Goal: Information Seeking & Learning: Learn about a topic

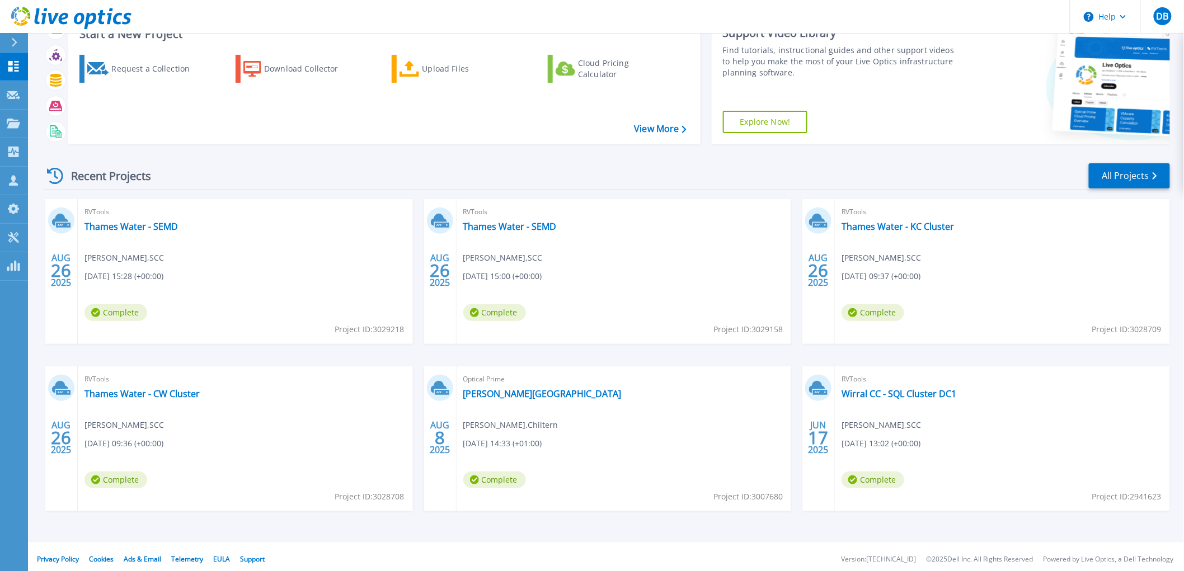
scroll to position [49, 0]
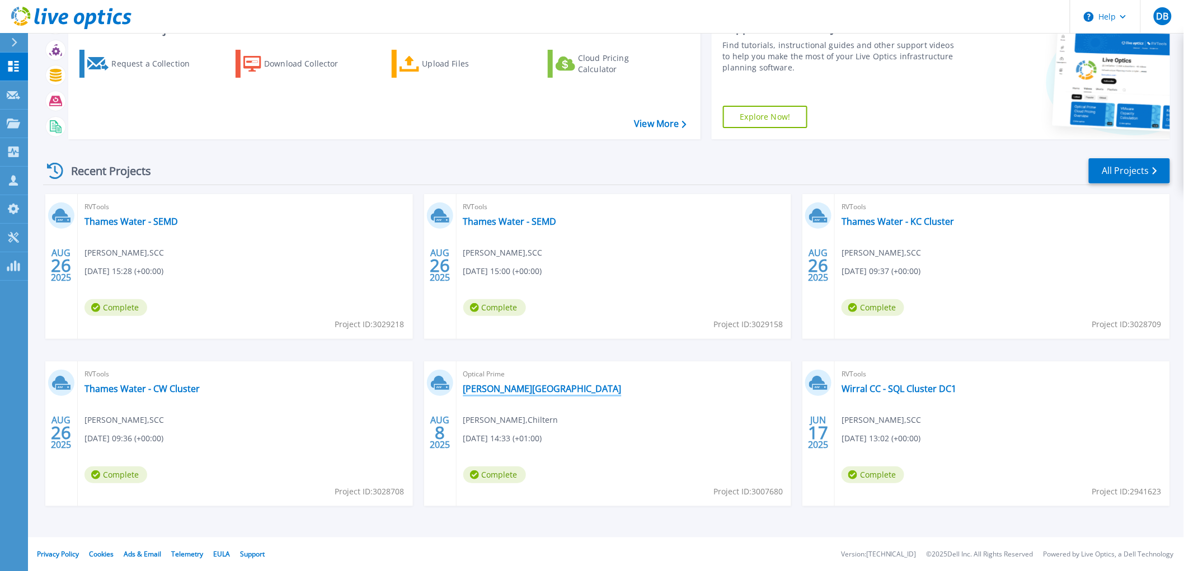
click at [485, 385] on link "[PERSON_NAME][GEOGRAPHIC_DATA]" at bounding box center [542, 388] width 158 height 11
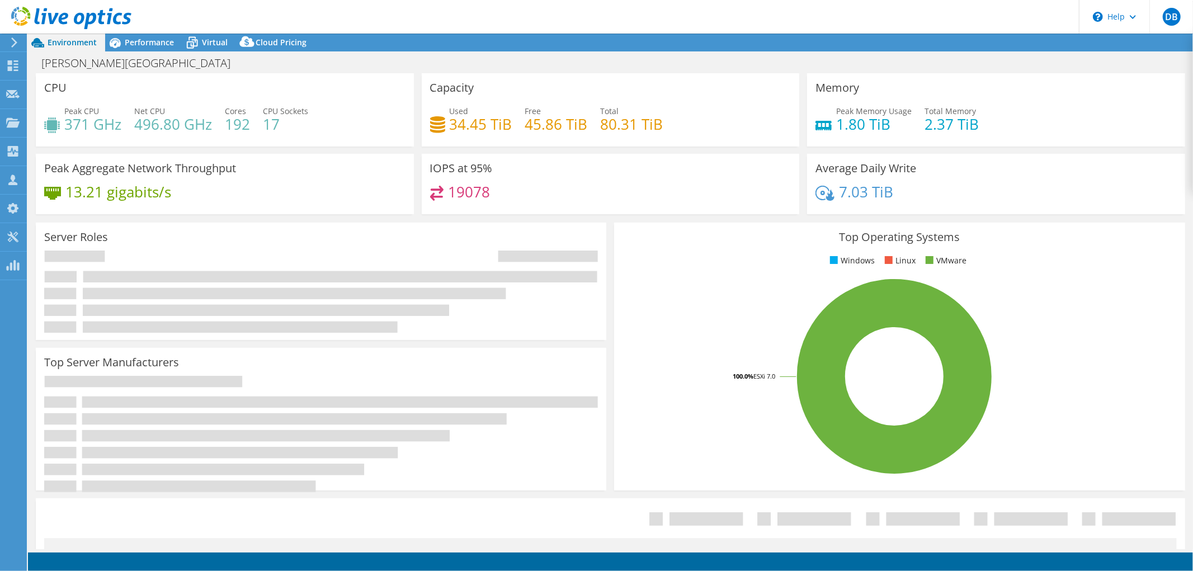
select select "USD"
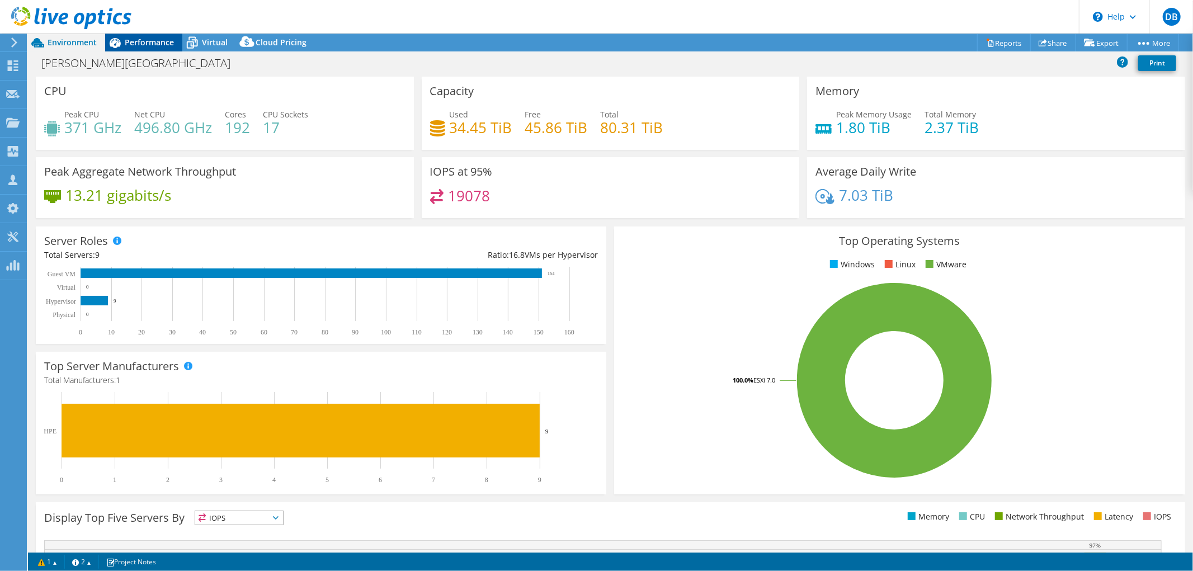
click at [147, 38] on span "Performance" at bounding box center [149, 42] width 49 height 11
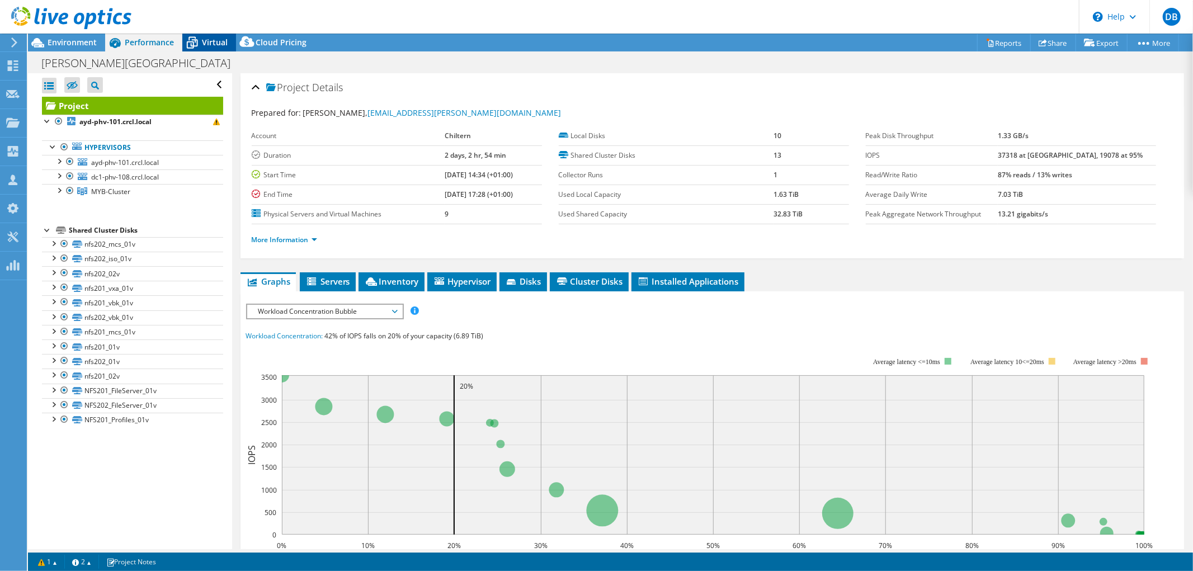
click at [210, 41] on span "Virtual" at bounding box center [215, 42] width 26 height 11
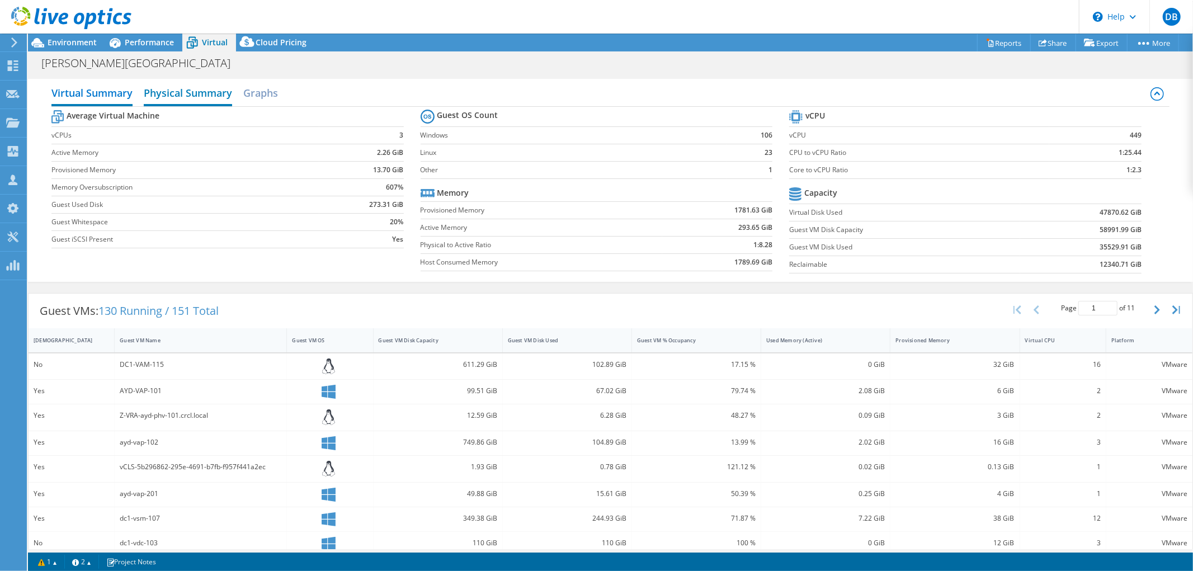
click at [199, 92] on h2 "Physical Summary" at bounding box center [188, 94] width 88 height 25
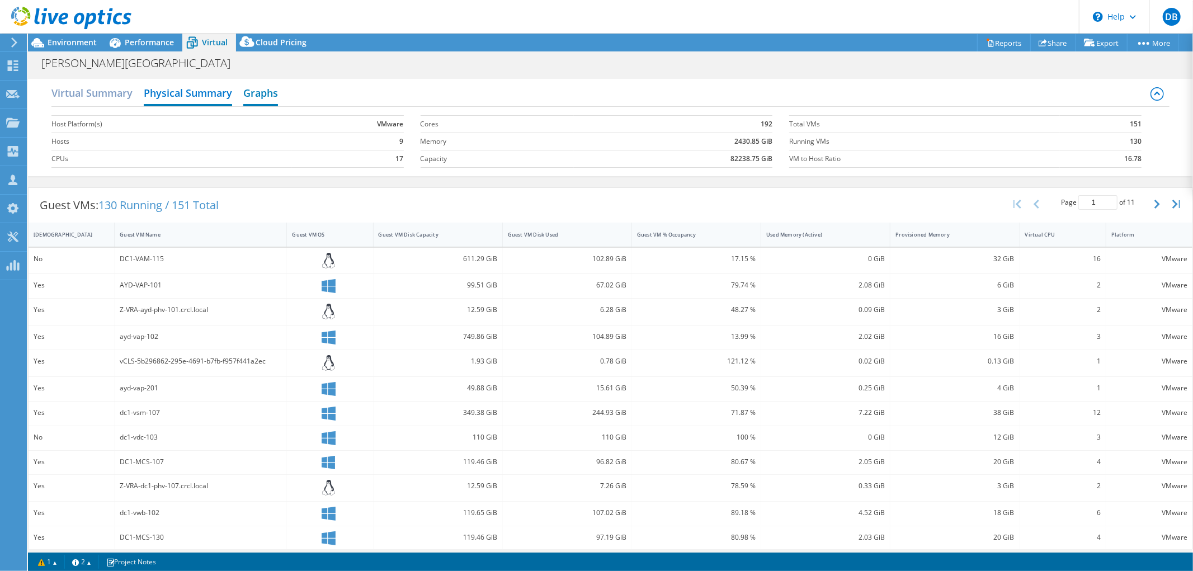
click at [247, 88] on h2 "Graphs" at bounding box center [260, 94] width 35 height 25
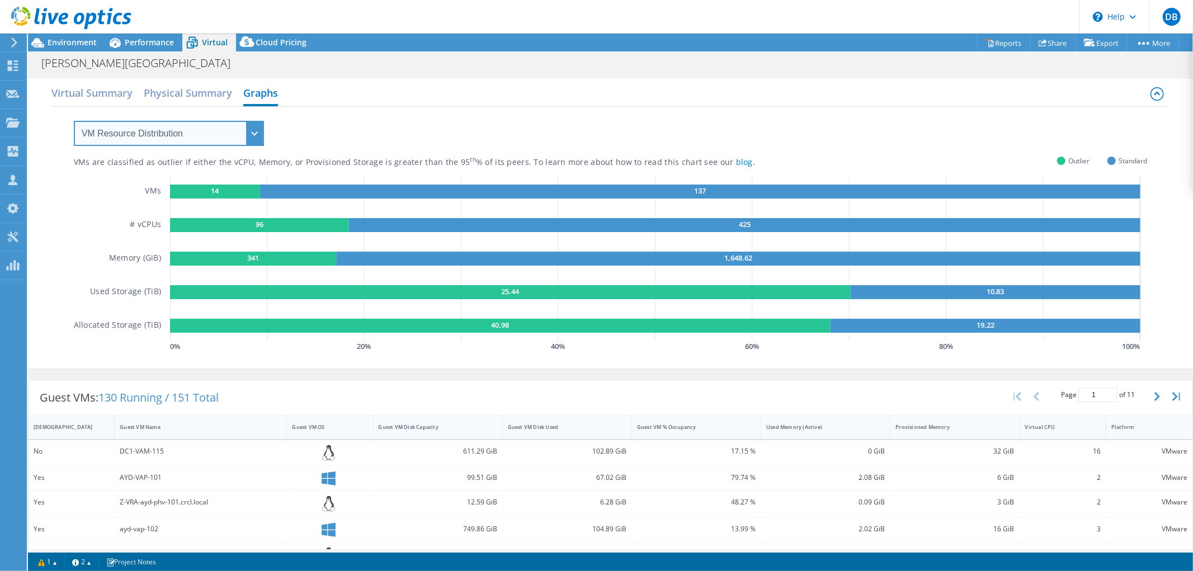
click at [253, 130] on select "VM Resource Distribution Provisioning Contrast Over Provisioning" at bounding box center [169, 133] width 190 height 25
click at [74, 121] on select "VM Resource Distribution Provisioning Contrast Over Provisioning" at bounding box center [169, 133] width 190 height 25
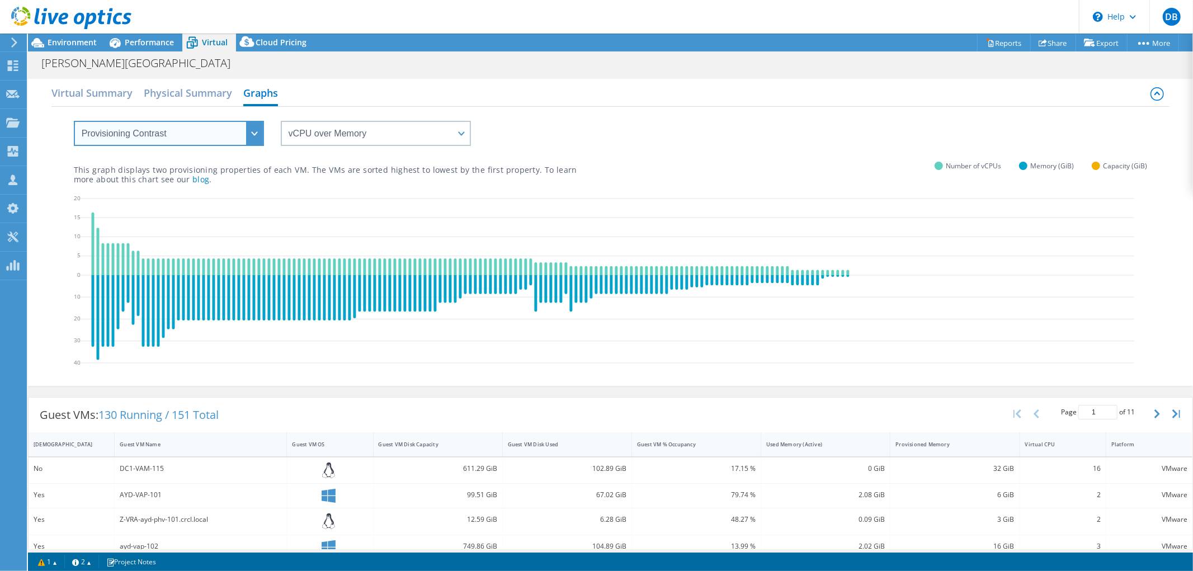
click at [252, 129] on select "VM Resource Distribution Provisioning Contrast Over Provisioning" at bounding box center [169, 133] width 190 height 25
select select "Over Provisioning"
click at [74, 121] on select "VM Resource Distribution Provisioning Contrast Over Provisioning" at bounding box center [169, 133] width 190 height 25
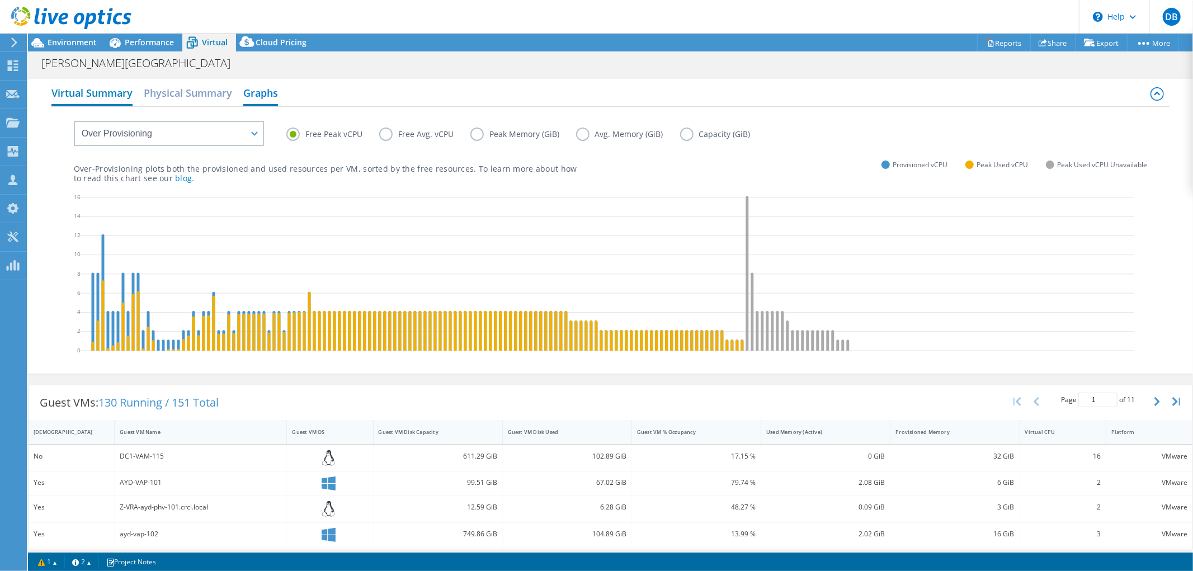
click at [107, 89] on h2 "Virtual Summary" at bounding box center [91, 94] width 81 height 25
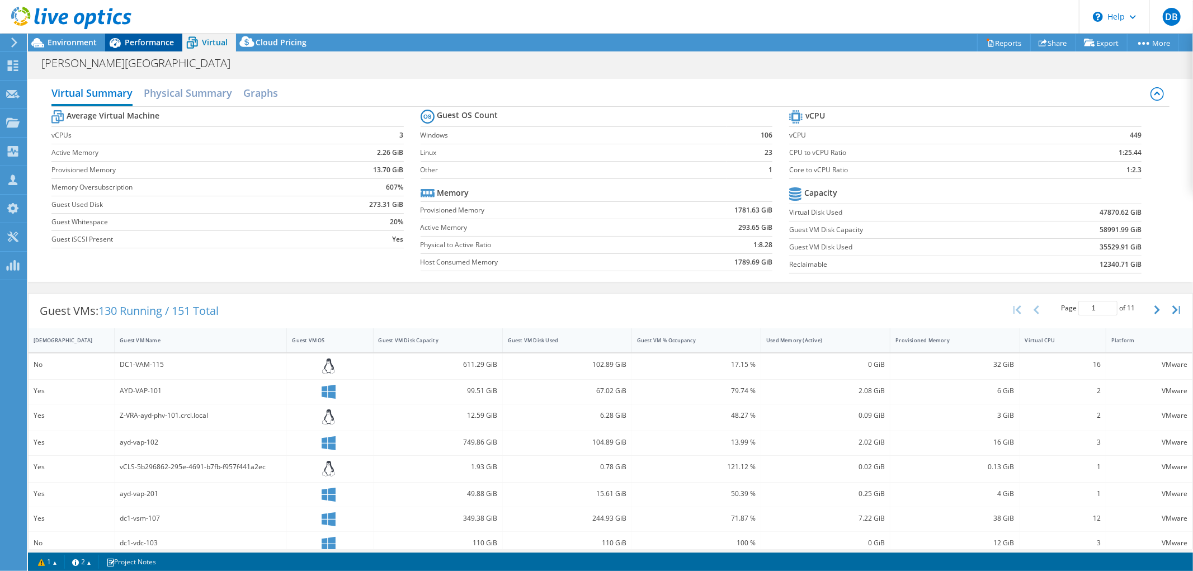
click at [143, 43] on span "Performance" at bounding box center [149, 42] width 49 height 11
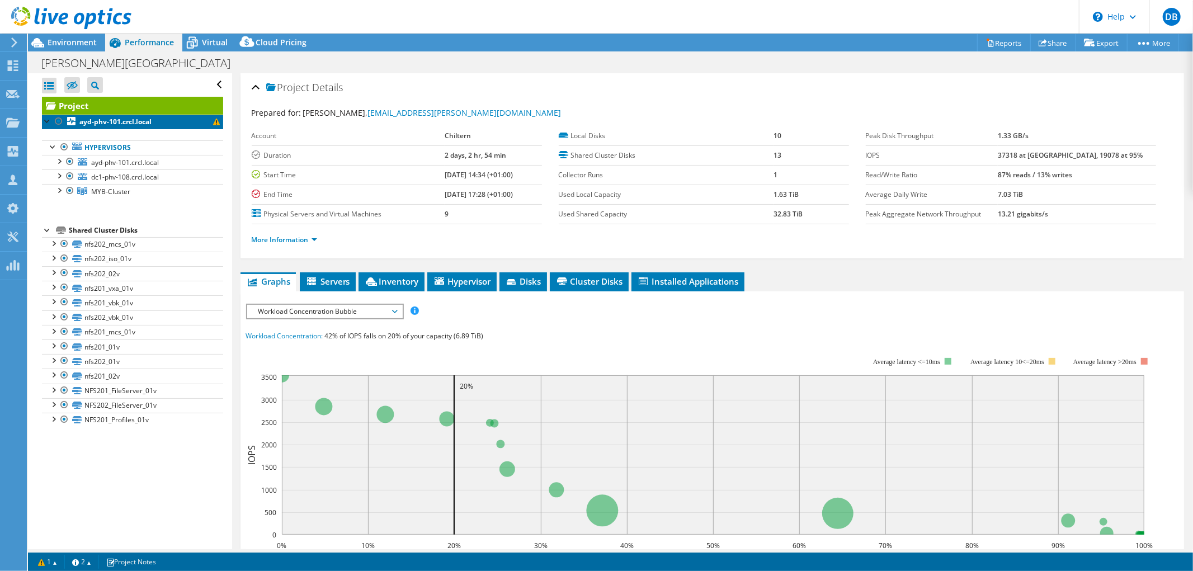
click at [163, 119] on link "ayd-phv-101.crcl.local" at bounding box center [132, 122] width 181 height 15
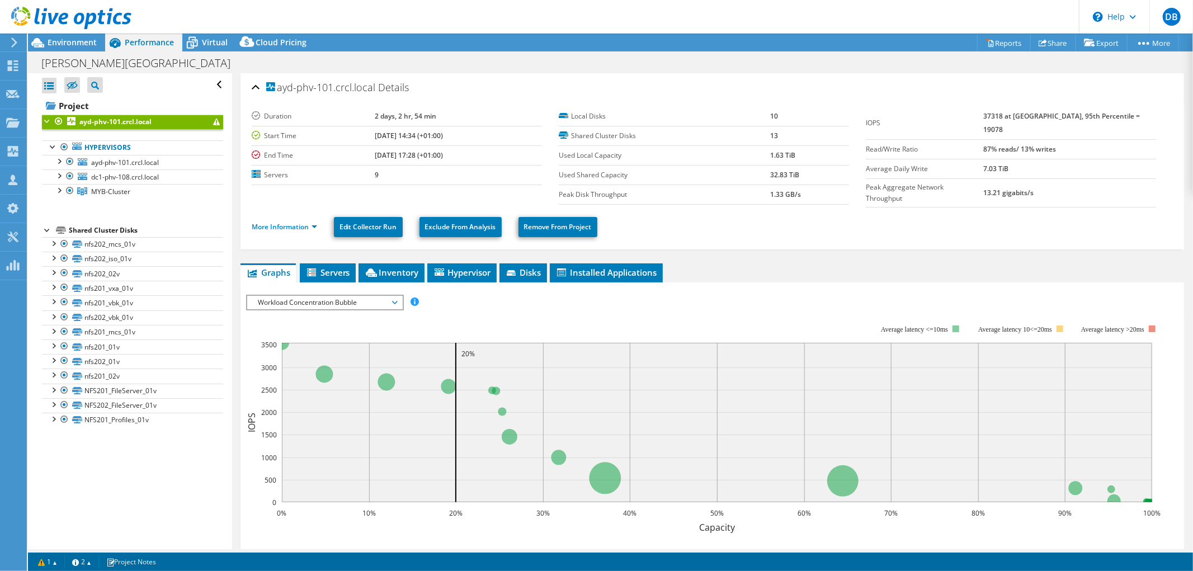
click at [392, 297] on span "Workload Concentration Bubble" at bounding box center [325, 302] width 144 height 13
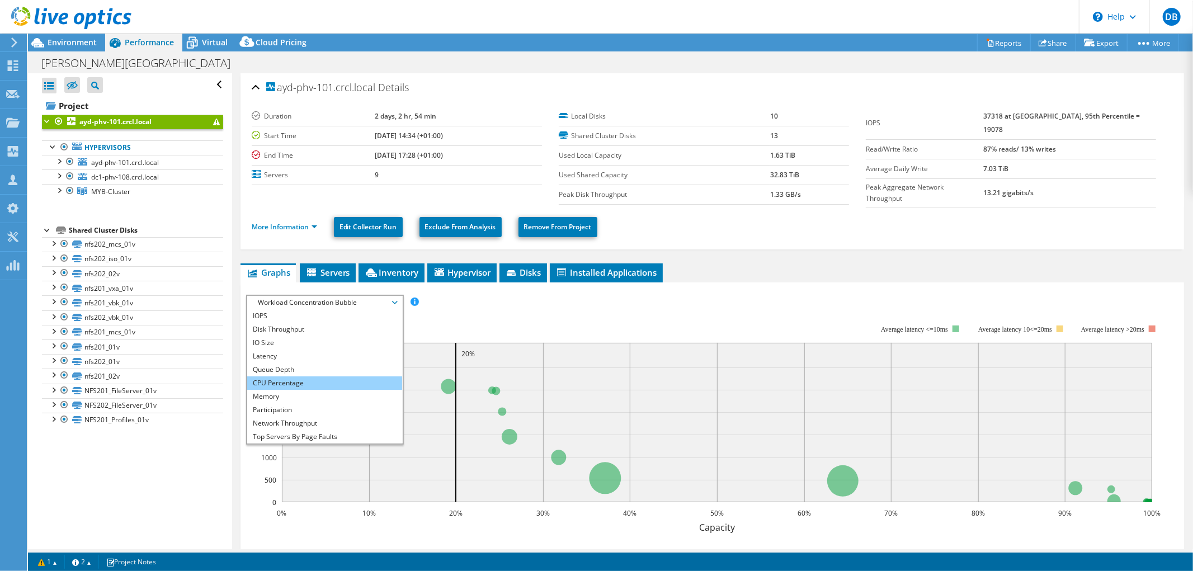
click at [348, 376] on li "CPU Percentage" at bounding box center [324, 382] width 155 height 13
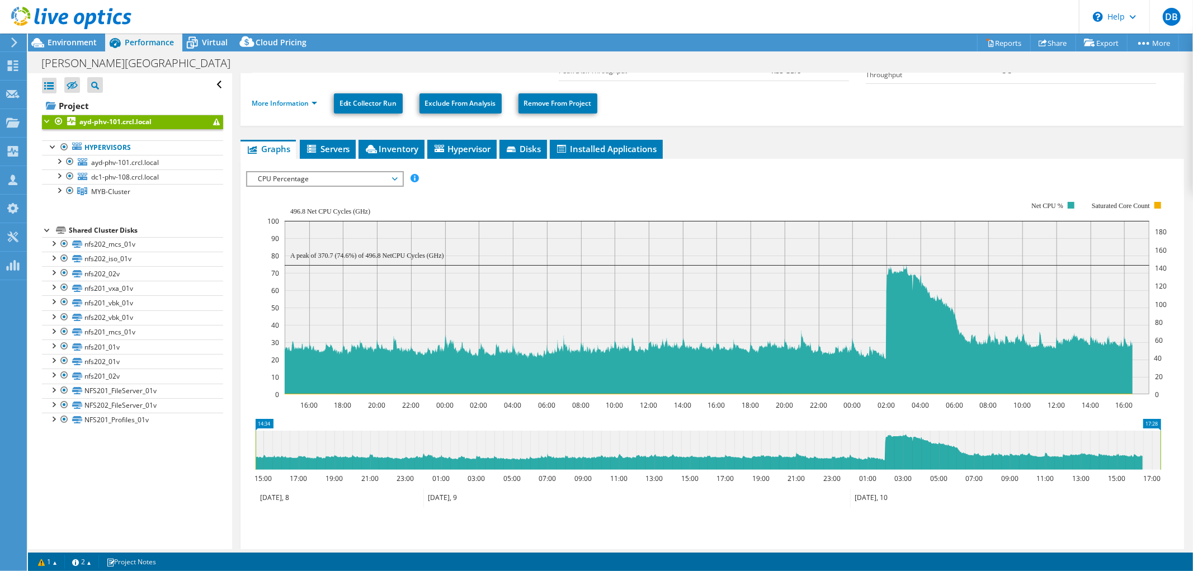
scroll to position [124, 0]
click at [394, 175] on span "CPU Percentage" at bounding box center [325, 178] width 144 height 13
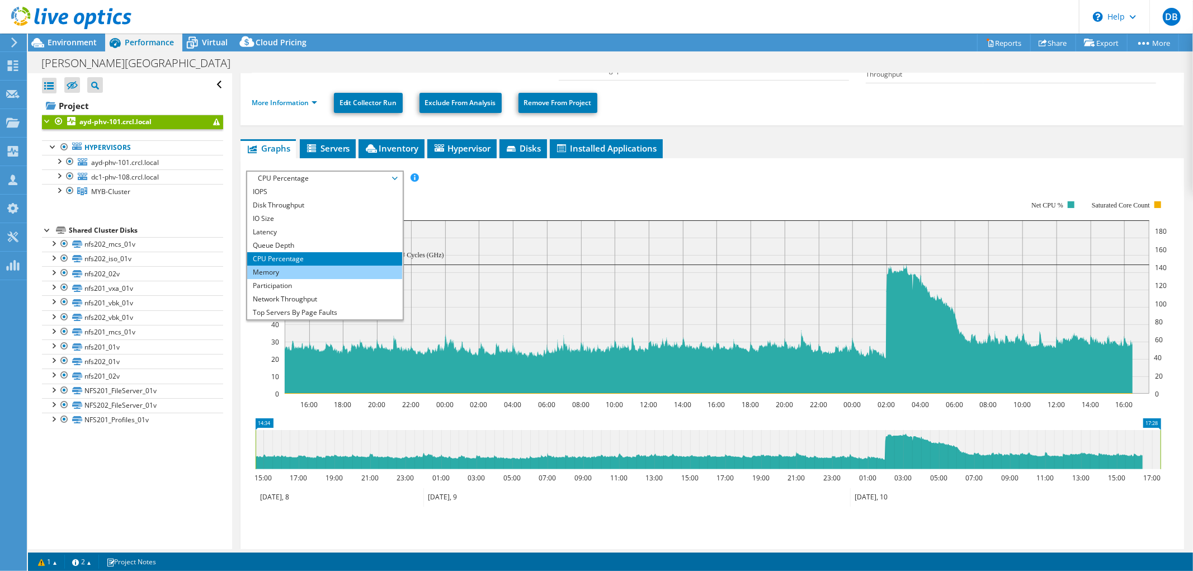
click at [314, 267] on li "Memory" at bounding box center [324, 272] width 155 height 13
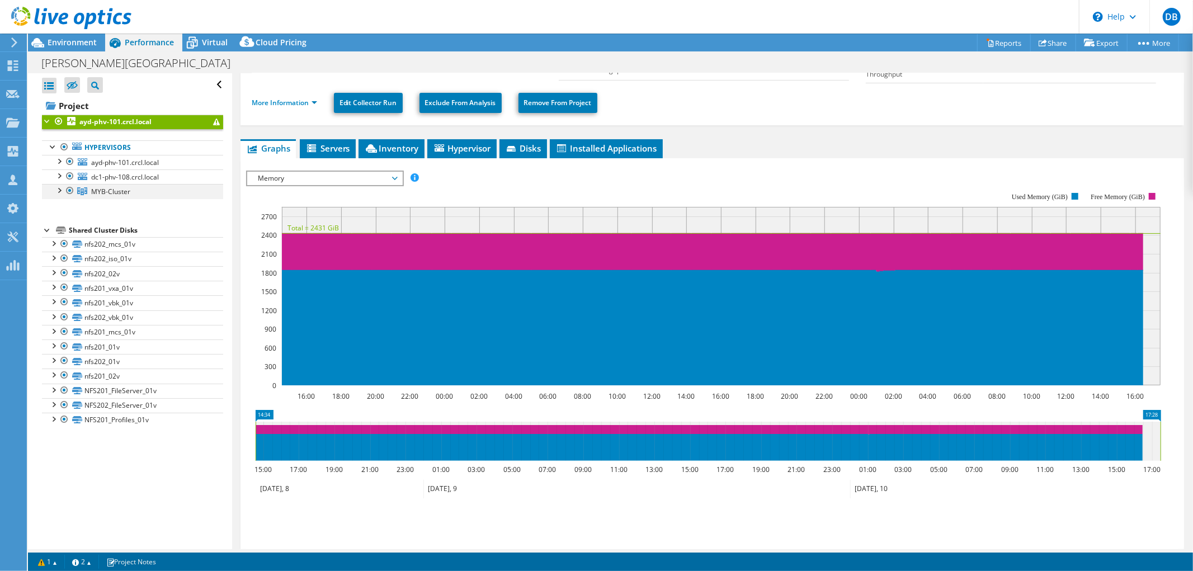
click at [59, 191] on div at bounding box center [58, 189] width 11 height 11
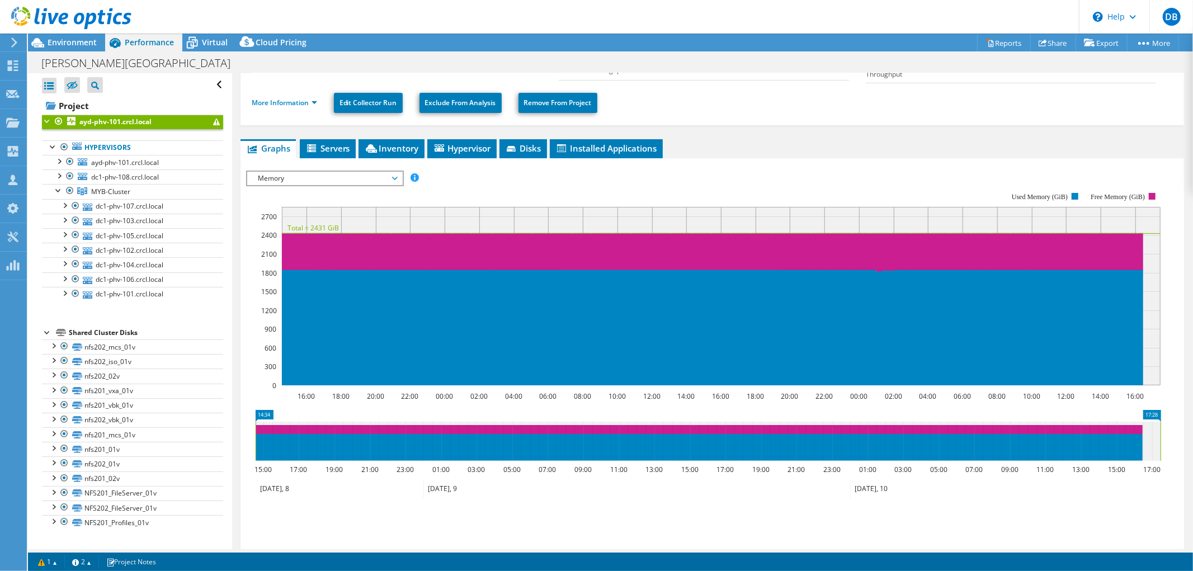
click at [143, 124] on b "ayd-phv-101.crcl.local" at bounding box center [115, 122] width 72 height 10
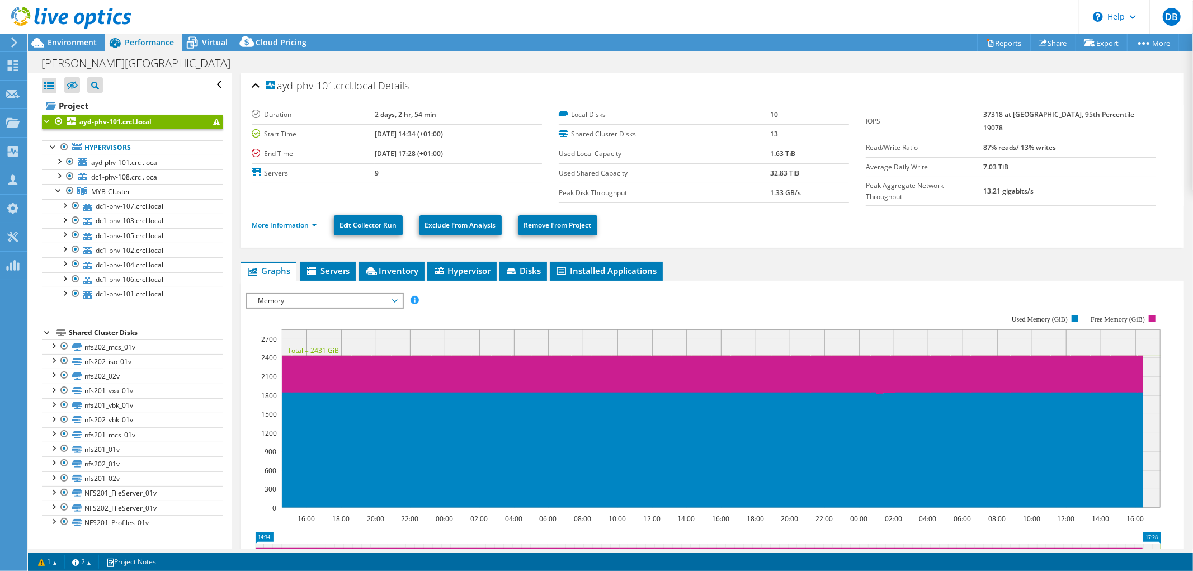
scroll to position [0, 0]
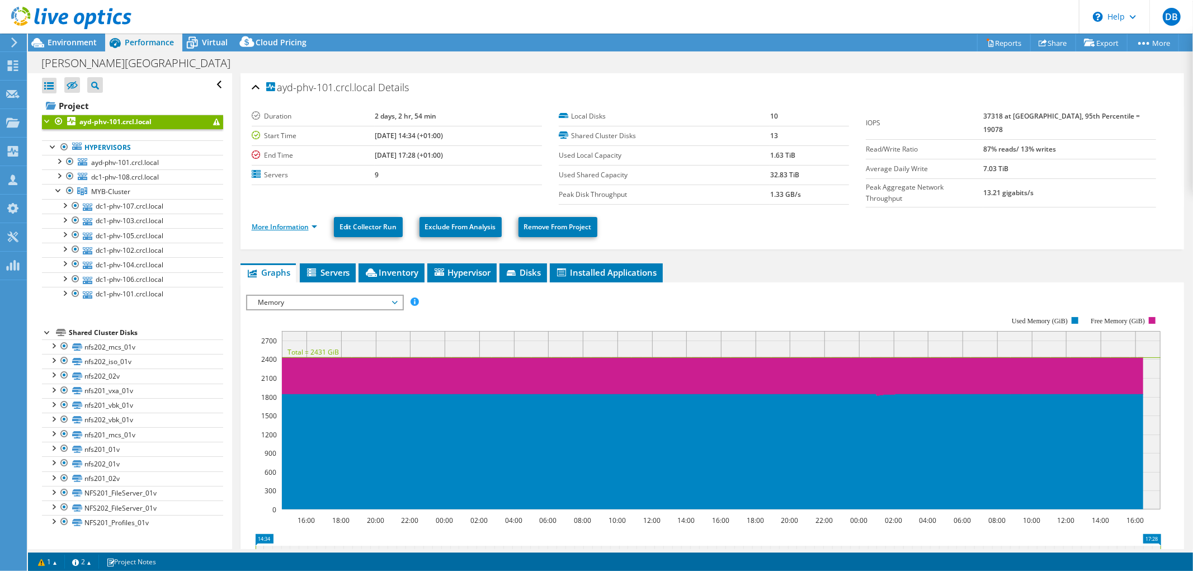
click at [314, 223] on link "More Information" at bounding box center [284, 227] width 65 height 10
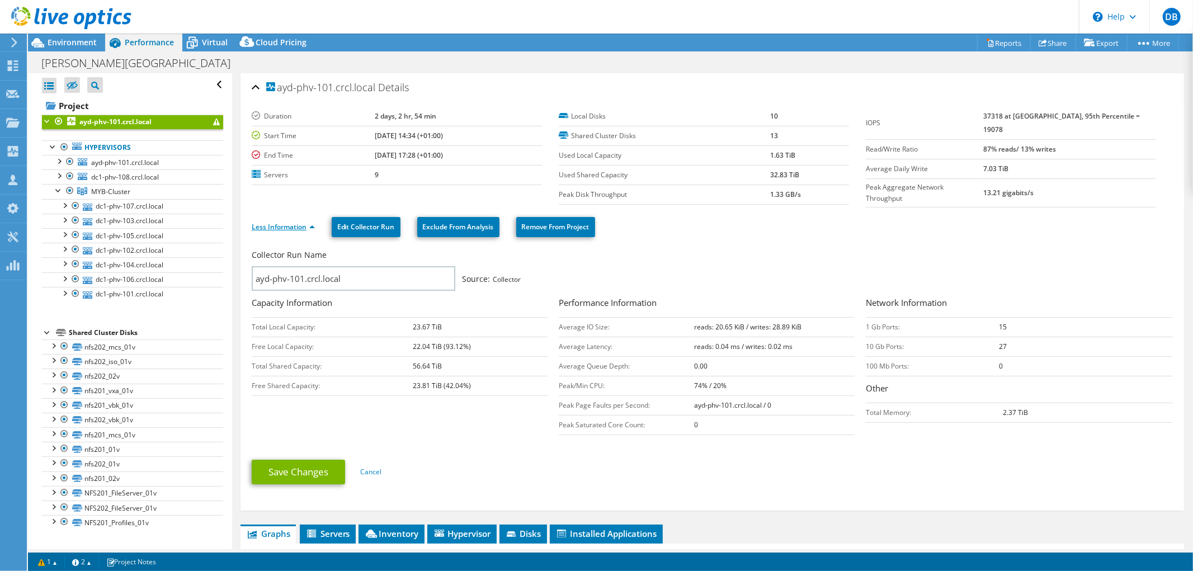
click at [312, 223] on link "Less Information" at bounding box center [283, 227] width 63 height 10
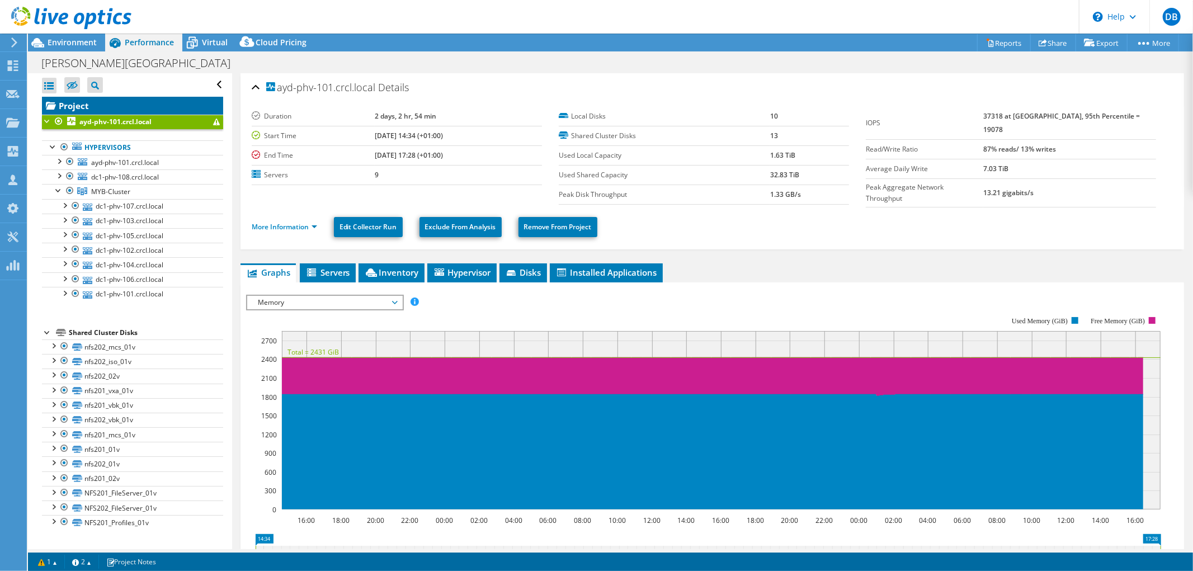
click at [65, 107] on link "Project" at bounding box center [132, 106] width 181 height 18
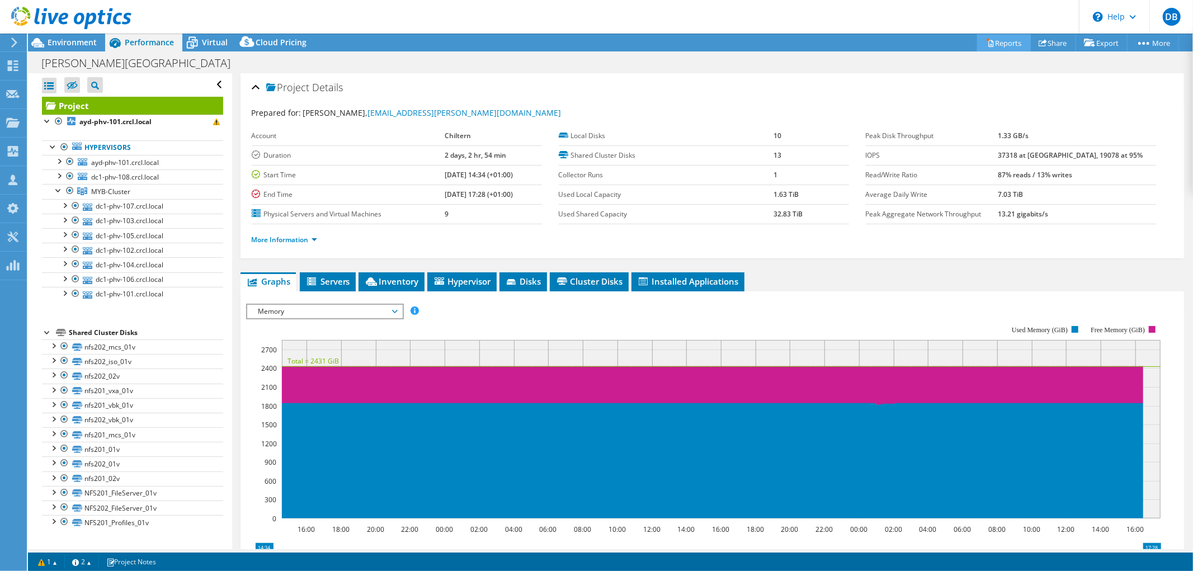
click at [991, 41] on link "Reports" at bounding box center [1004, 42] width 54 height 17
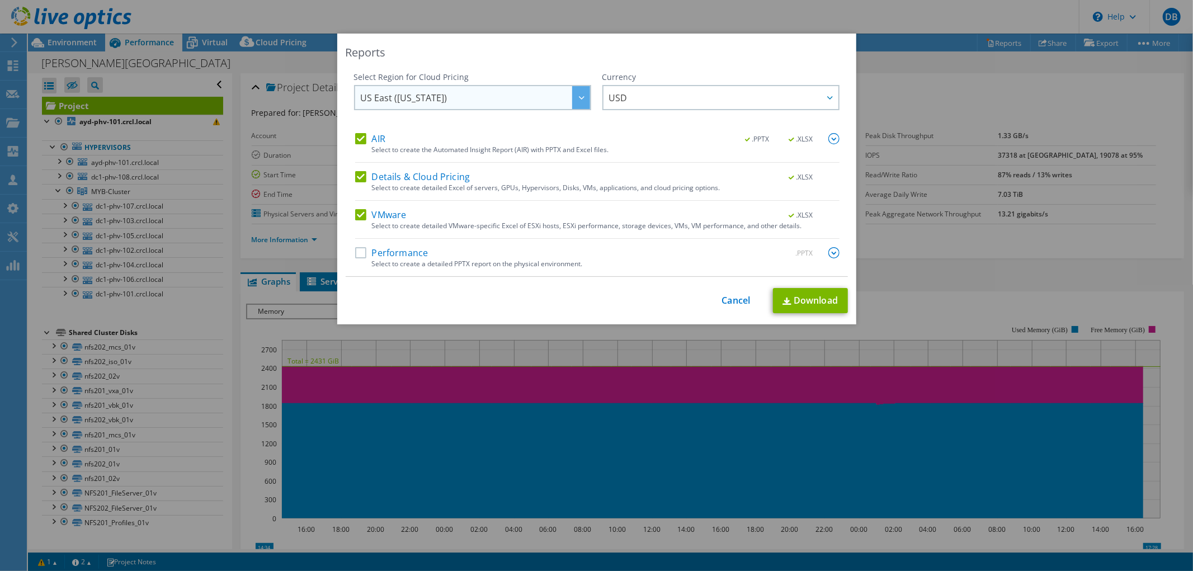
click at [579, 96] on icon at bounding box center [582, 97] width 6 height 3
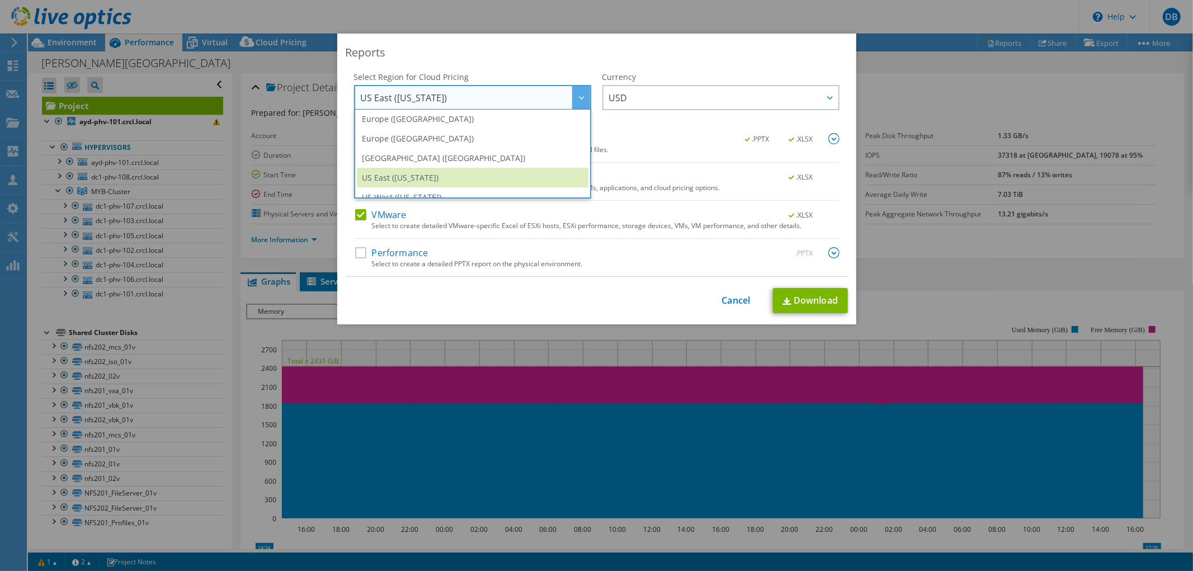
scroll to position [151, 0]
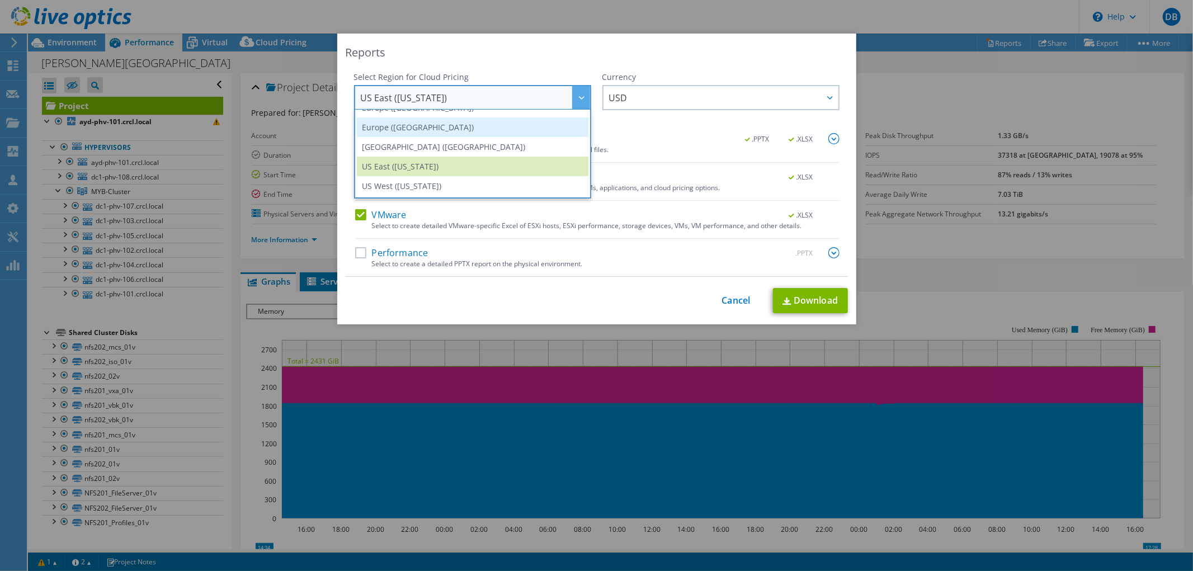
click at [512, 130] on li "Europe ([GEOGRAPHIC_DATA])" at bounding box center [473, 127] width 232 height 20
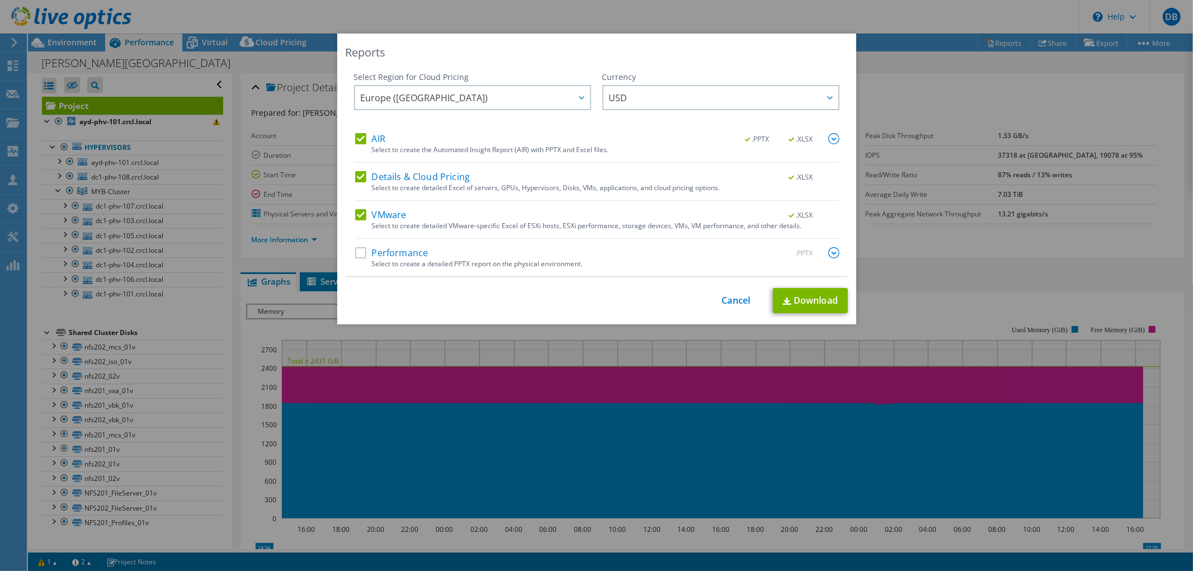
click at [393, 254] on label "Performance" at bounding box center [391, 252] width 73 height 11
click at [0, 0] on input "Performance" at bounding box center [0, 0] width 0 height 0
click at [725, 300] on link "Cancel" at bounding box center [736, 300] width 29 height 11
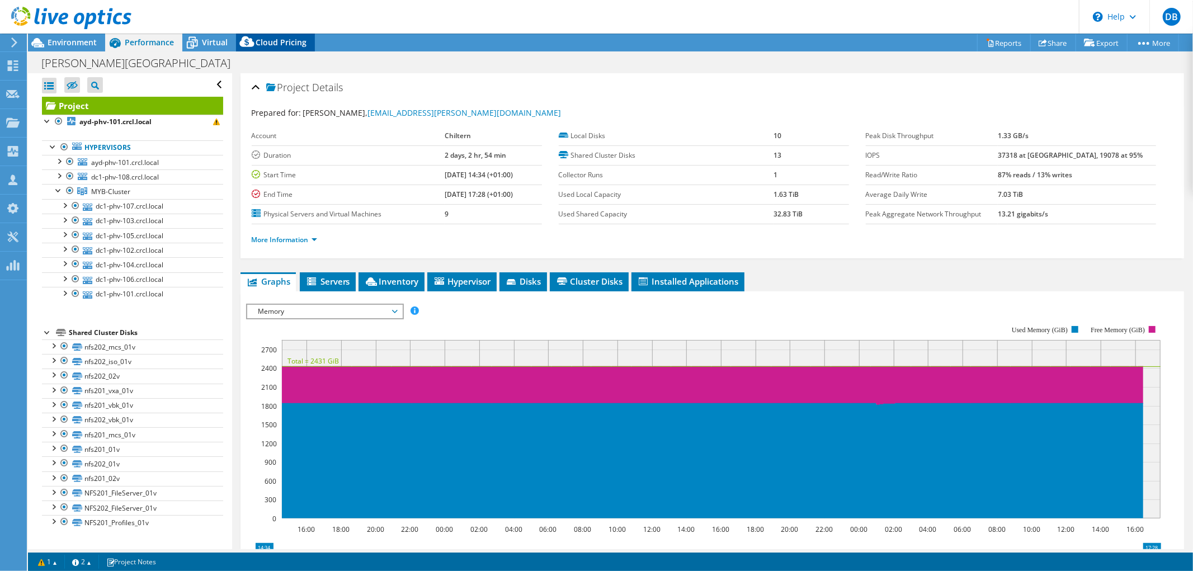
click at [281, 41] on span "Cloud Pricing" at bounding box center [281, 42] width 51 height 11
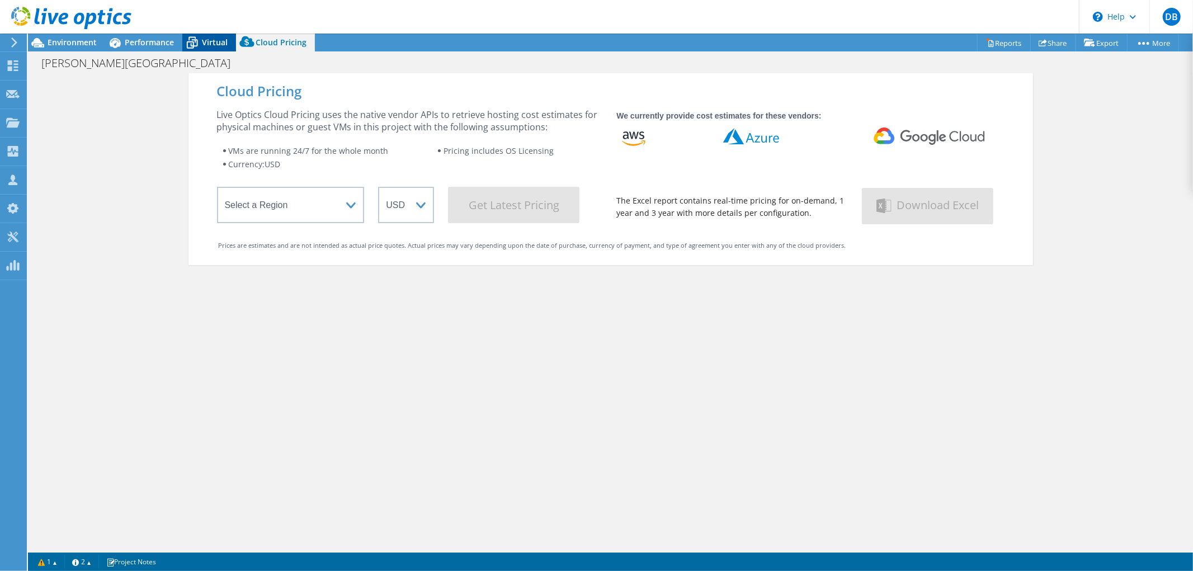
click at [215, 37] on span "Virtual" at bounding box center [215, 42] width 26 height 11
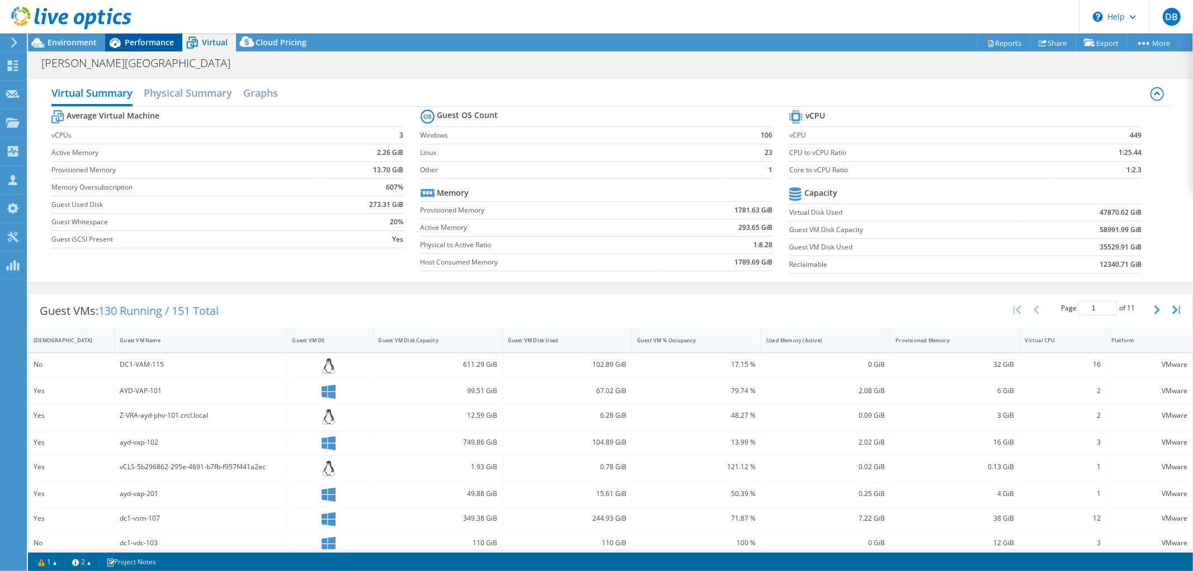
click at [149, 46] on span "Performance" at bounding box center [149, 42] width 49 height 11
